Goal: Information Seeking & Learning: Compare options

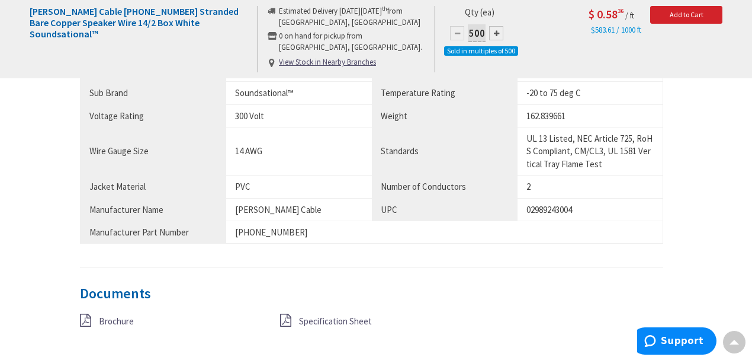
scroll to position [908, 0]
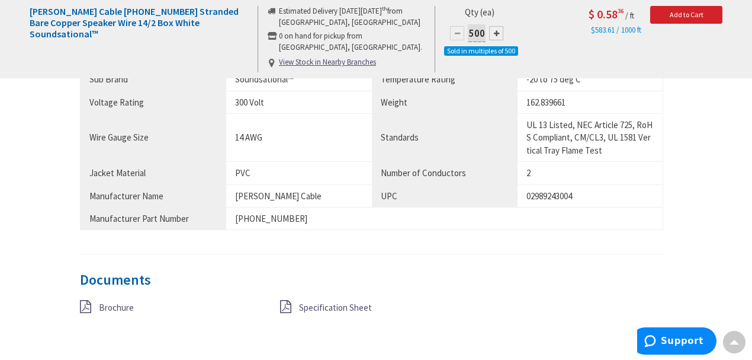
click at [325, 304] on span "Specification Sheet" at bounding box center [335, 307] width 73 height 11
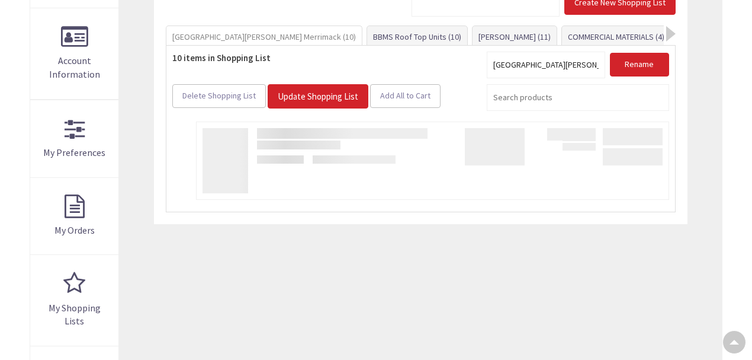
type input "[PERSON_NAME][GEOGRAPHIC_DATA], [GEOGRAPHIC_DATA]"
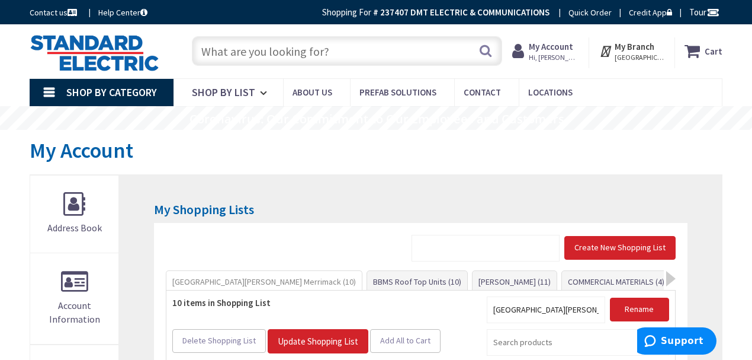
drag, startPoint x: 195, startPoint y: 46, endPoint x: 220, endPoint y: 47, distance: 24.9
click at [203, 47] on input "text" at bounding box center [347, 51] width 310 height 30
paste input "Genesis 52525501"
type input "Genesis 52525501"
click at [486, 53] on button "Search" at bounding box center [485, 50] width 15 height 27
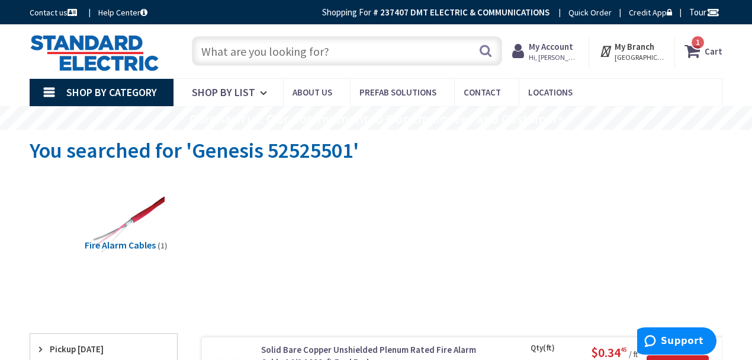
click at [263, 55] on input "text" at bounding box center [347, 51] width 310 height 30
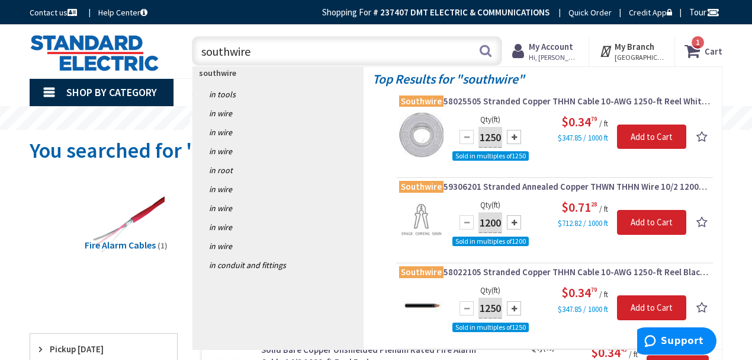
paste input "Genesis 52525501"
type input "southwire Genesis 52525501"
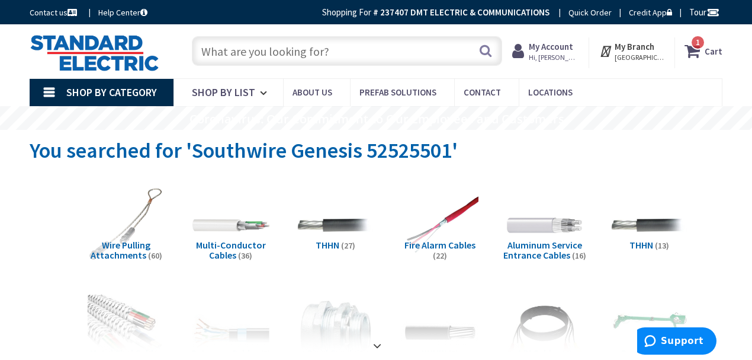
click at [252, 51] on input "text" at bounding box center [347, 51] width 310 height 30
click at [283, 53] on input "text" at bounding box center [347, 51] width 310 height 30
paste input "5252"
click at [201, 53] on input "5252" at bounding box center [347, 51] width 310 height 30
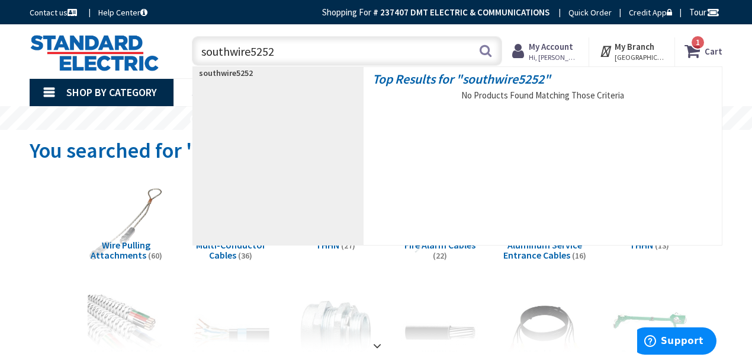
type input "southwire 5252"
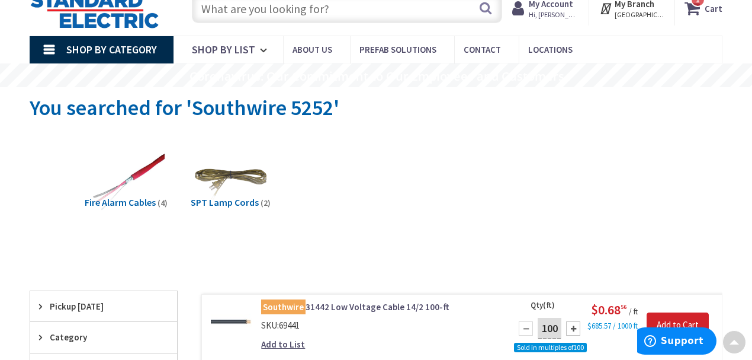
scroll to position [39, 0]
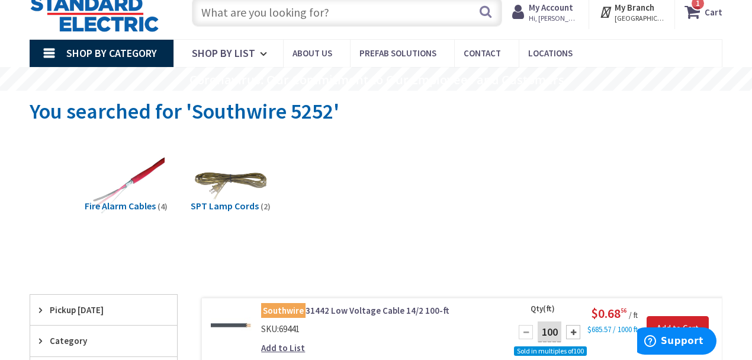
click at [239, 11] on input "text" at bounding box center [347, 12] width 310 height 30
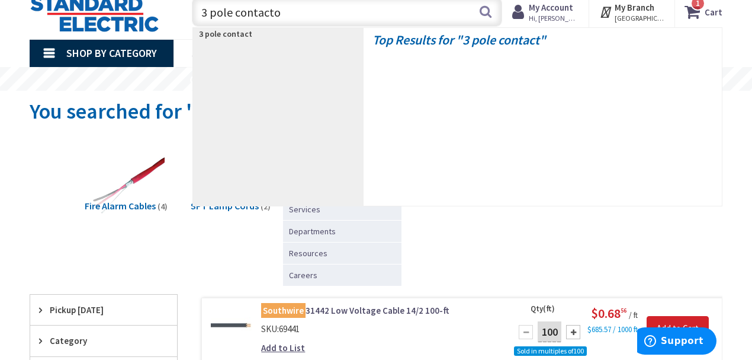
type input "3 pole contactor"
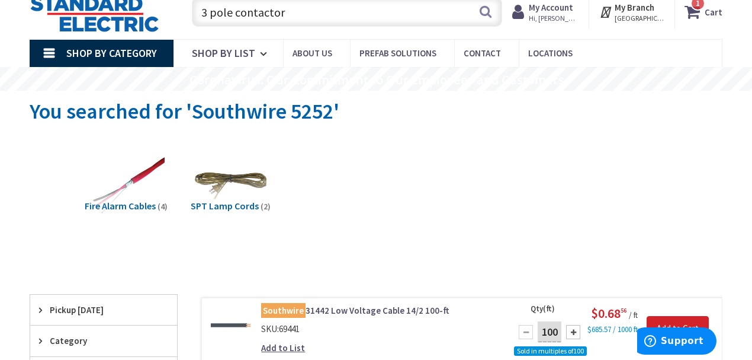
scroll to position [115, 0]
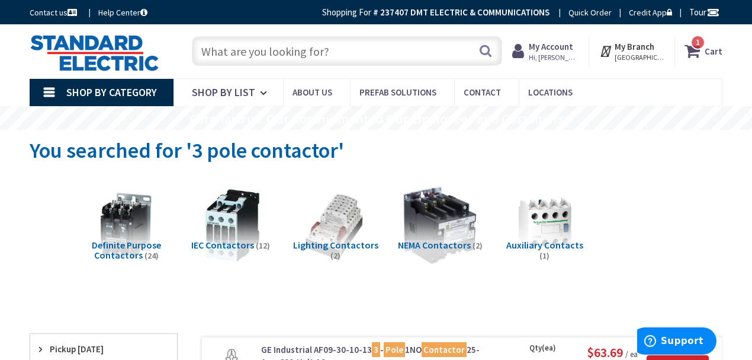
click at [312, 56] on input "text" at bounding box center [347, 51] width 310 height 30
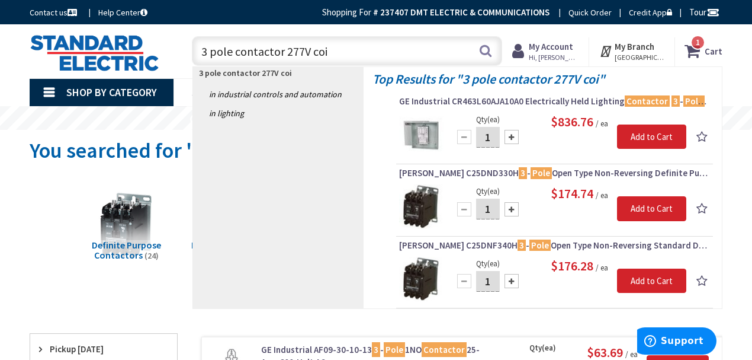
type input "3 pole contactor 277V coil"
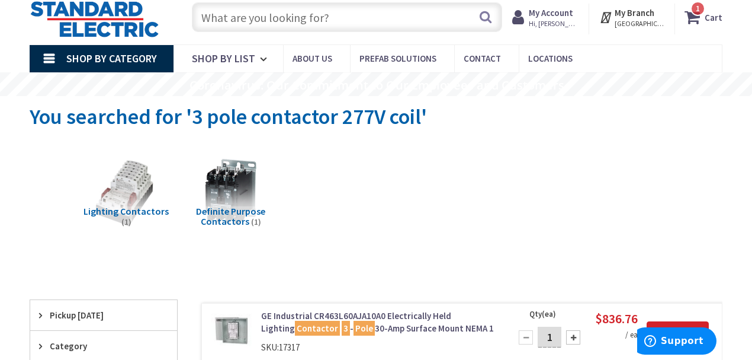
scroll to position [79, 0]
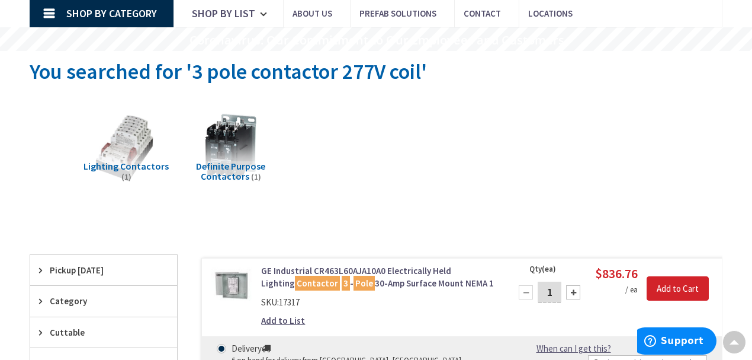
click at [227, 173] on span "Definite Purpose Contactors" at bounding box center [230, 171] width 69 height 23
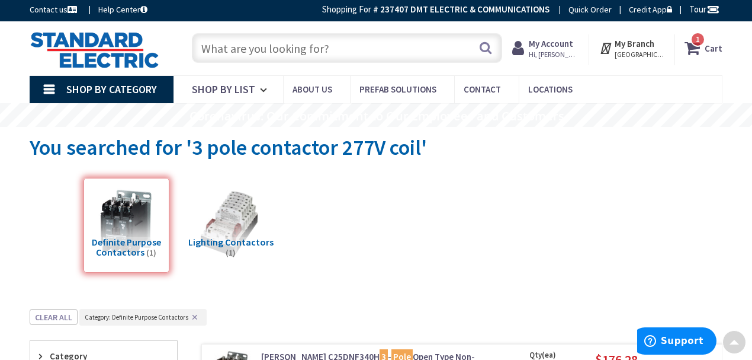
scroll to position [0, 0]
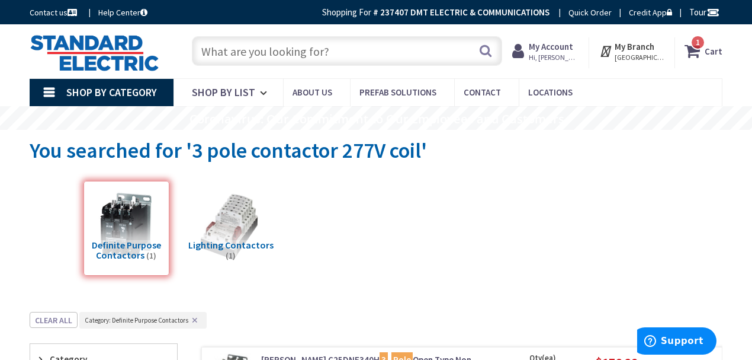
click at [286, 51] on input "text" at bounding box center [347, 51] width 310 height 30
click at [283, 58] on input "text" at bounding box center [347, 51] width 310 height 30
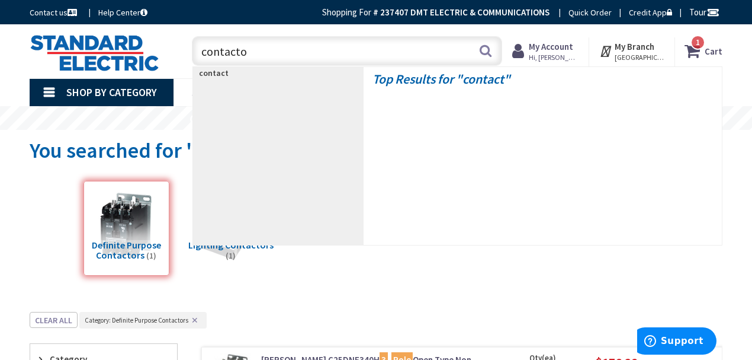
type input "contactor"
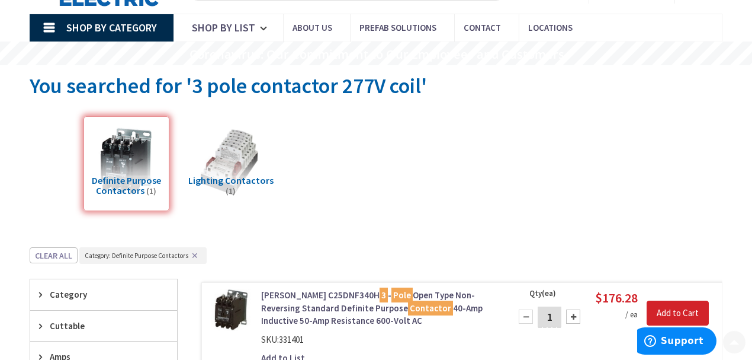
scroll to position [149, 0]
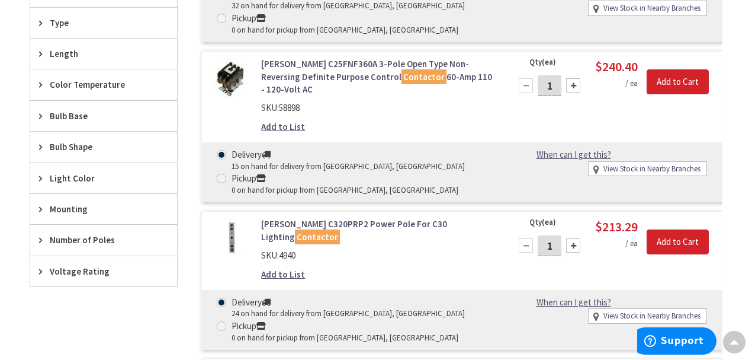
scroll to position [671, 0]
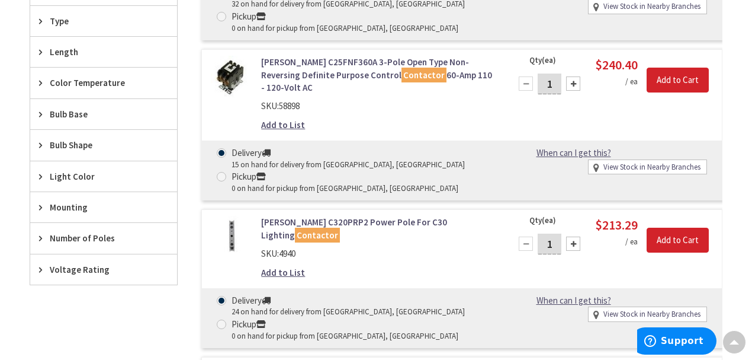
click at [74, 232] on span "Number of Poles" at bounding box center [98, 238] width 97 height 12
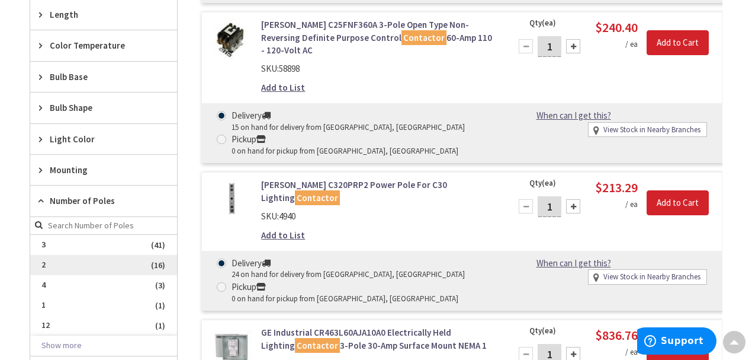
scroll to position [750, 0]
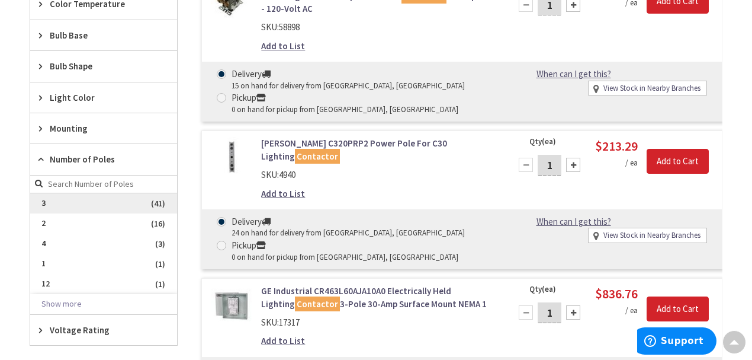
click at [60, 193] on span "3" at bounding box center [103, 203] width 147 height 20
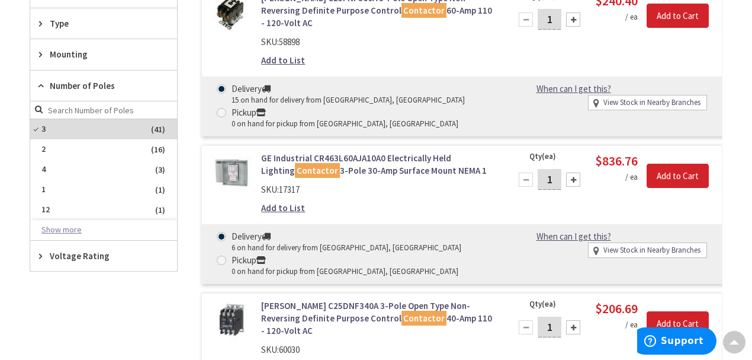
scroll to position [530, 0]
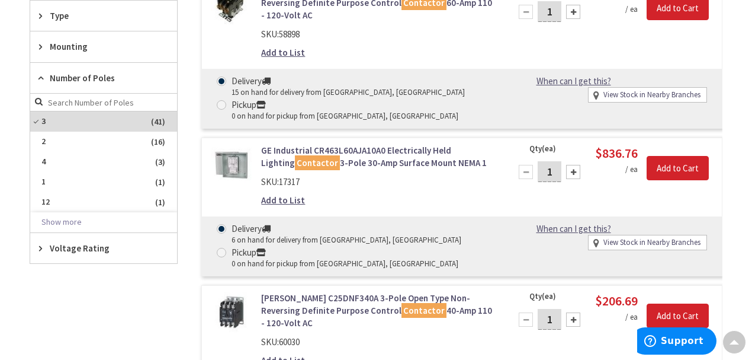
click at [79, 246] on span "Voltage Rating" at bounding box center [98, 248] width 97 height 12
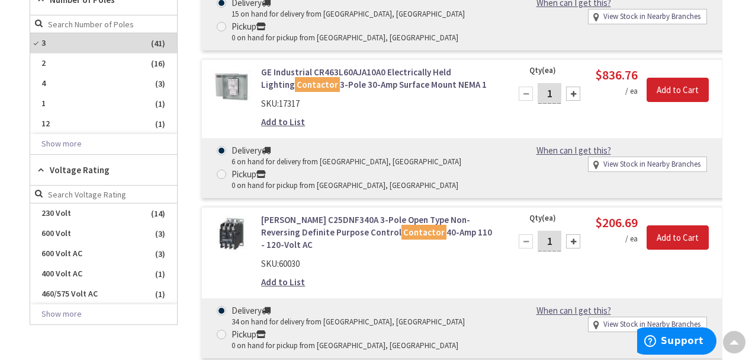
scroll to position [609, 0]
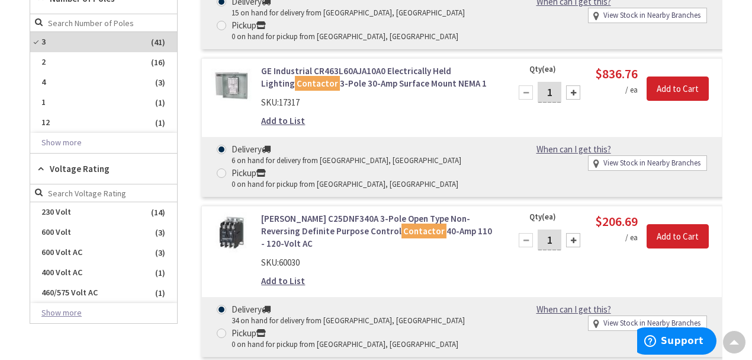
click at [73, 309] on button "Show more" at bounding box center [103, 313] width 147 height 20
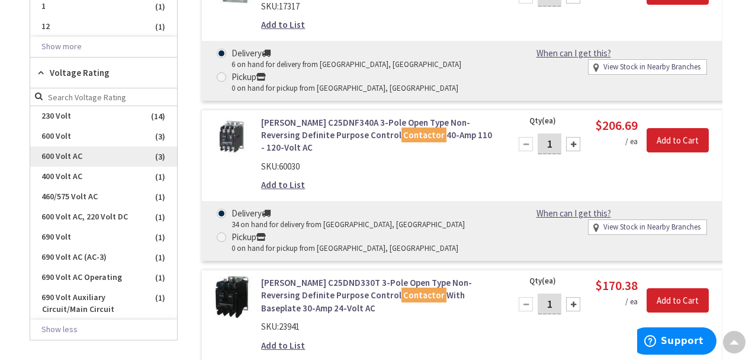
scroll to position [688, 0]
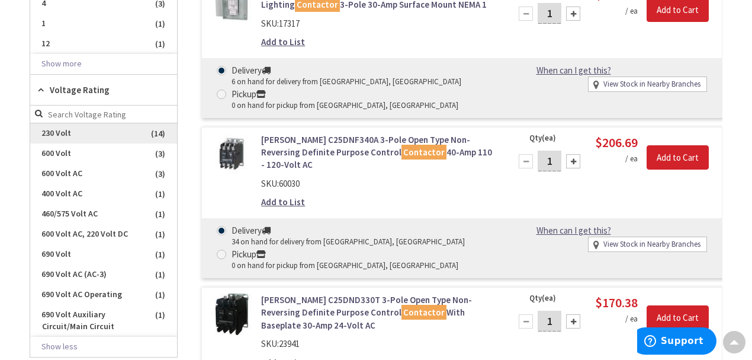
click at [63, 127] on span "230 Volt" at bounding box center [103, 133] width 147 height 20
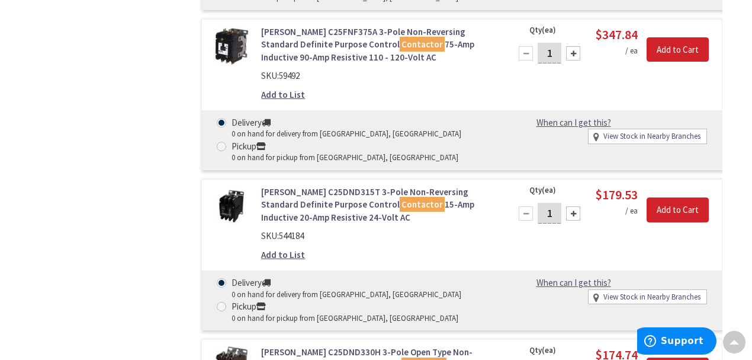
scroll to position [2158, 0]
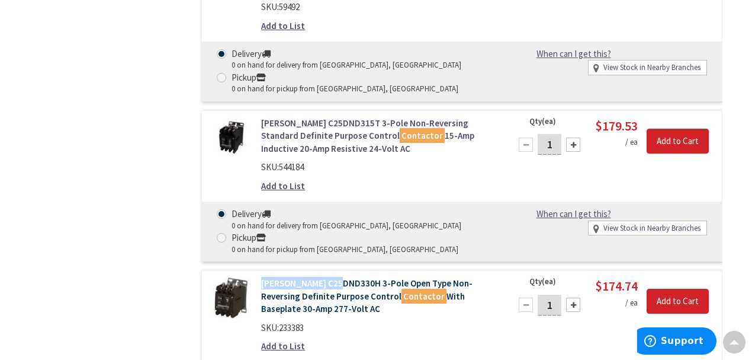
drag, startPoint x: 259, startPoint y: 200, endPoint x: 336, endPoint y: 207, distance: 77.3
click at [336, 277] on div "Eaton C25DND330H 3-Pole Open Type Non-Reversing Definite Purpose Control Contac…" at bounding box center [378, 317] width 253 height 81
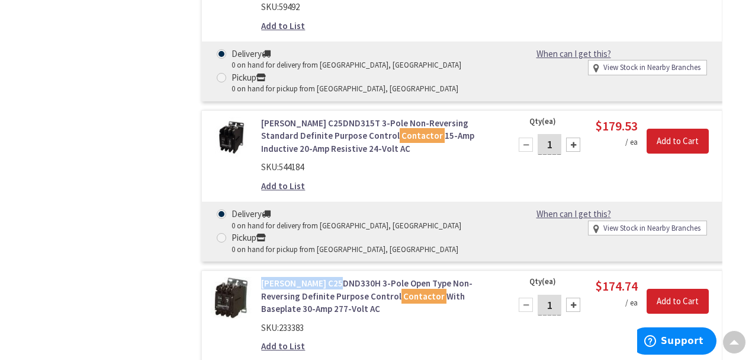
copy link "Eaton C25DND330H"
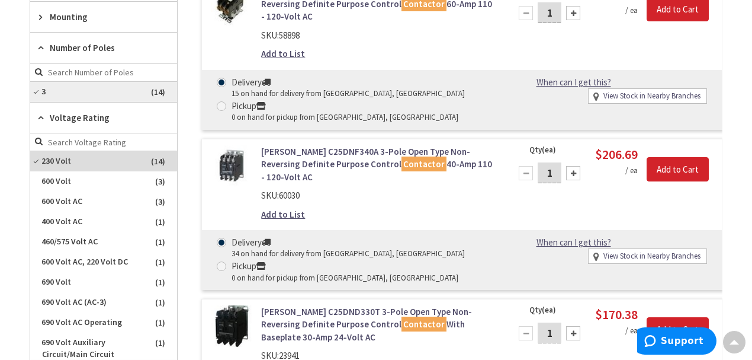
scroll to position [499, 0]
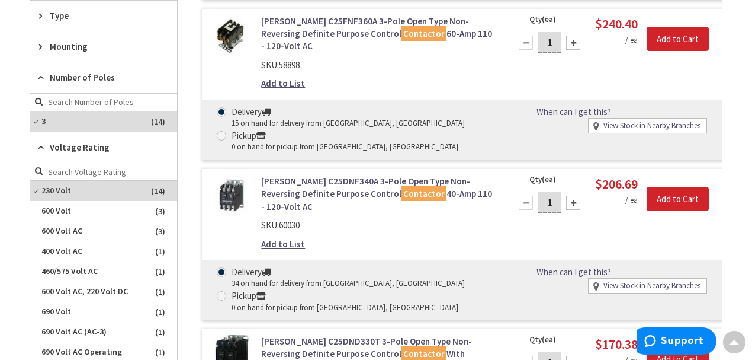
click at [65, 75] on span "Number of Poles" at bounding box center [98, 77] width 97 height 12
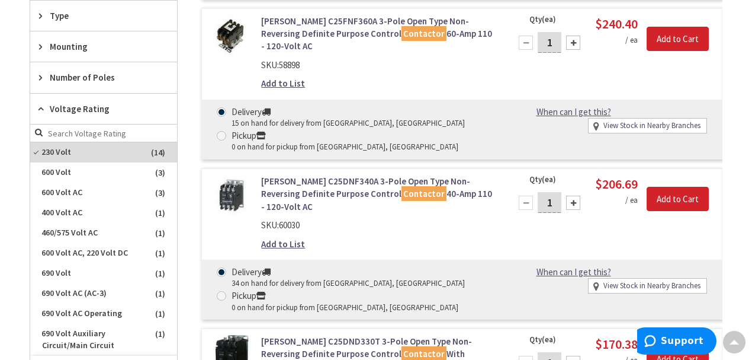
click at [44, 104] on icon at bounding box center [43, 108] width 9 height 9
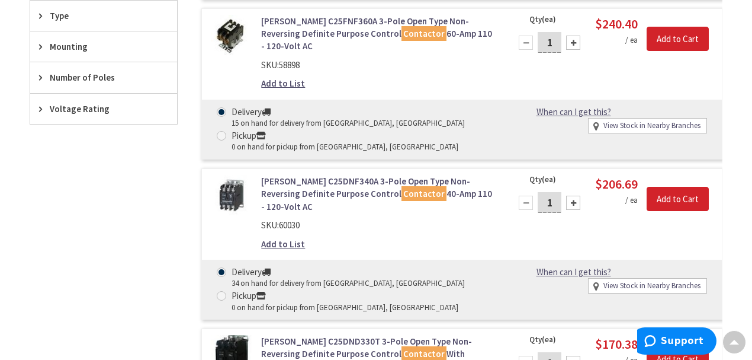
click at [60, 102] on span "Voltage Rating" at bounding box center [98, 108] width 97 height 12
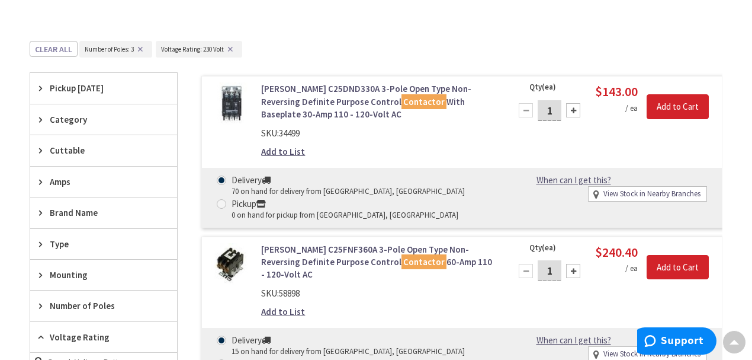
scroll to position [262, 0]
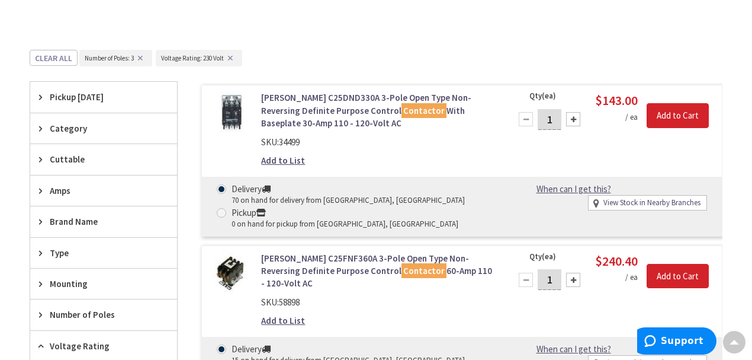
click at [80, 128] on span "Category" at bounding box center [98, 128] width 97 height 12
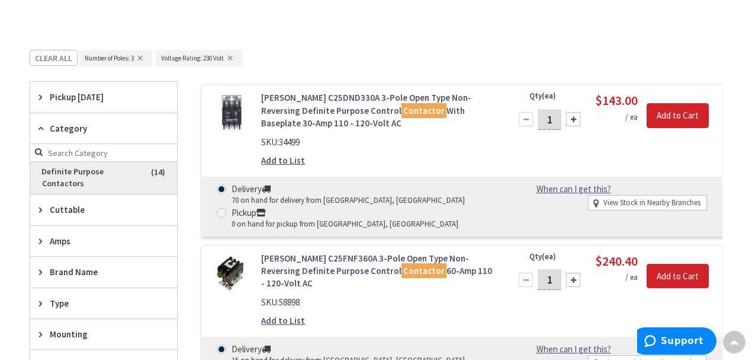
click at [71, 173] on span "Definite Purpose Contactors" at bounding box center [103, 178] width 147 height 32
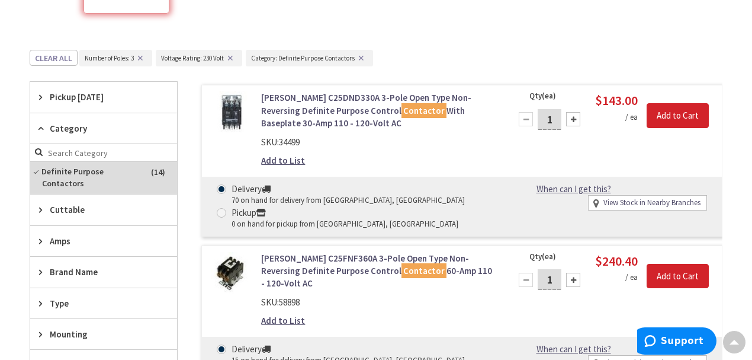
click at [68, 237] on span "Amps" at bounding box center [98, 241] width 97 height 12
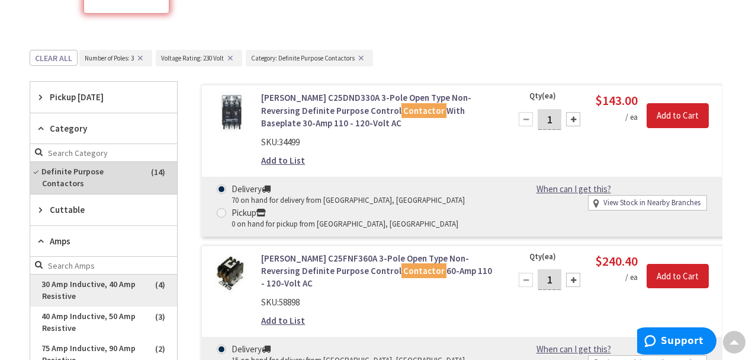
click at [62, 288] on span "30 Amp Inductive, 40 Amp Resistive" at bounding box center [103, 290] width 147 height 32
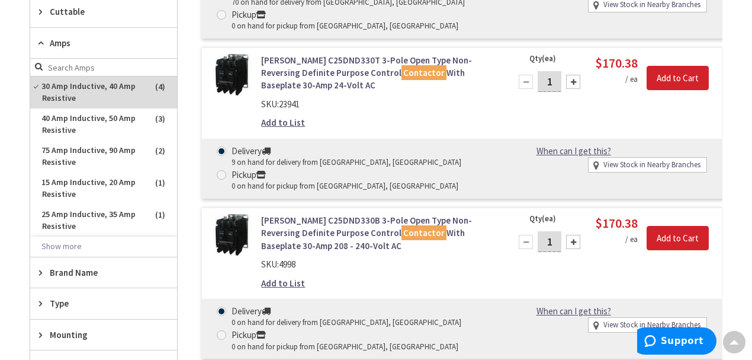
scroll to position [499, 0]
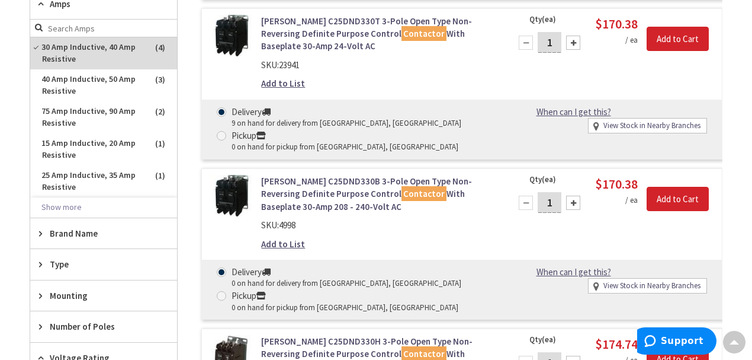
click at [64, 261] on span "Type" at bounding box center [98, 264] width 97 height 12
click at [66, 261] on span "Type" at bounding box center [98, 264] width 97 height 12
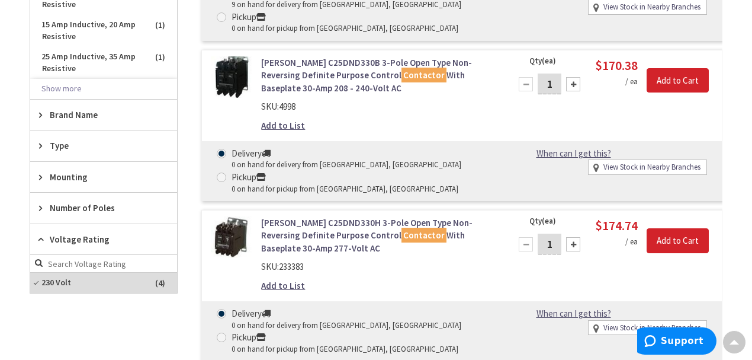
scroll to position [617, 0]
click at [79, 204] on span "Number of Poles" at bounding box center [98, 207] width 97 height 12
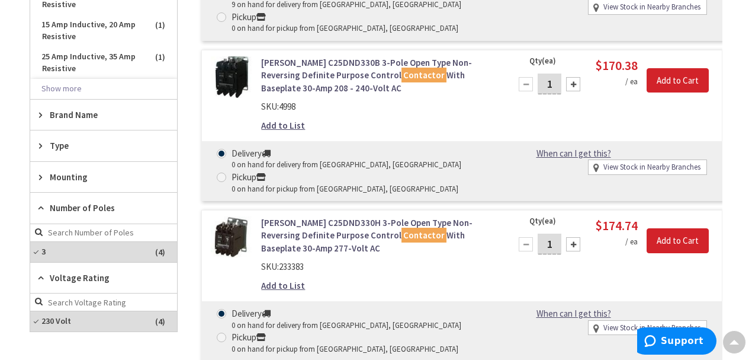
click at [79, 204] on span "Number of Poles" at bounding box center [98, 207] width 97 height 12
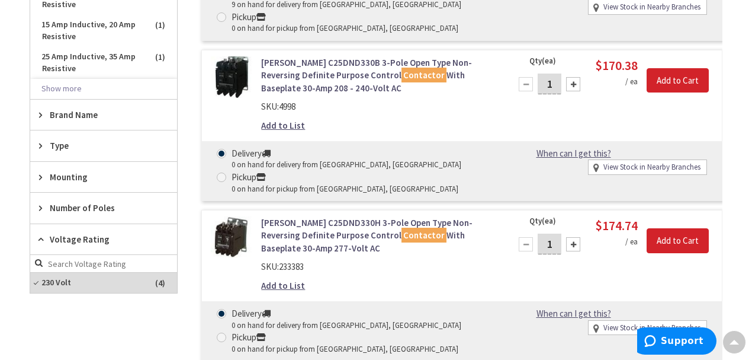
click at [79, 204] on span "Number of Poles" at bounding box center [98, 207] width 97 height 12
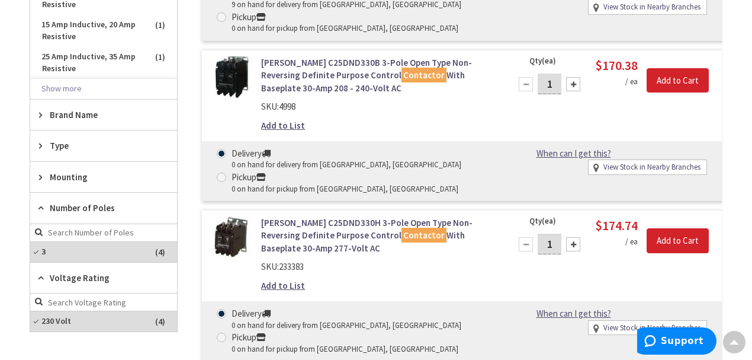
click at [62, 273] on span "Voltage Rating" at bounding box center [98, 277] width 97 height 12
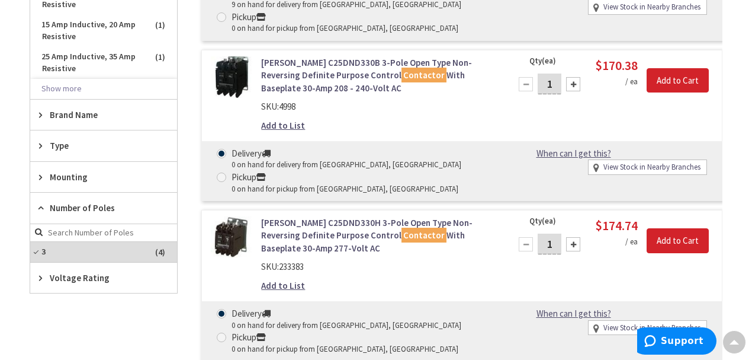
click at [61, 273] on span "Voltage Rating" at bounding box center [98, 277] width 97 height 12
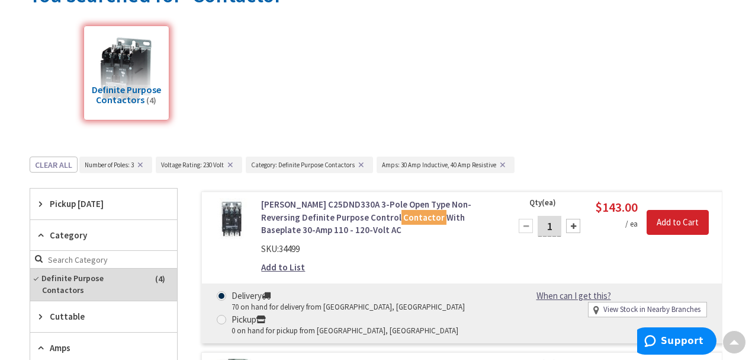
scroll to position [0, 0]
